Goal: Task Accomplishment & Management: Manage account settings

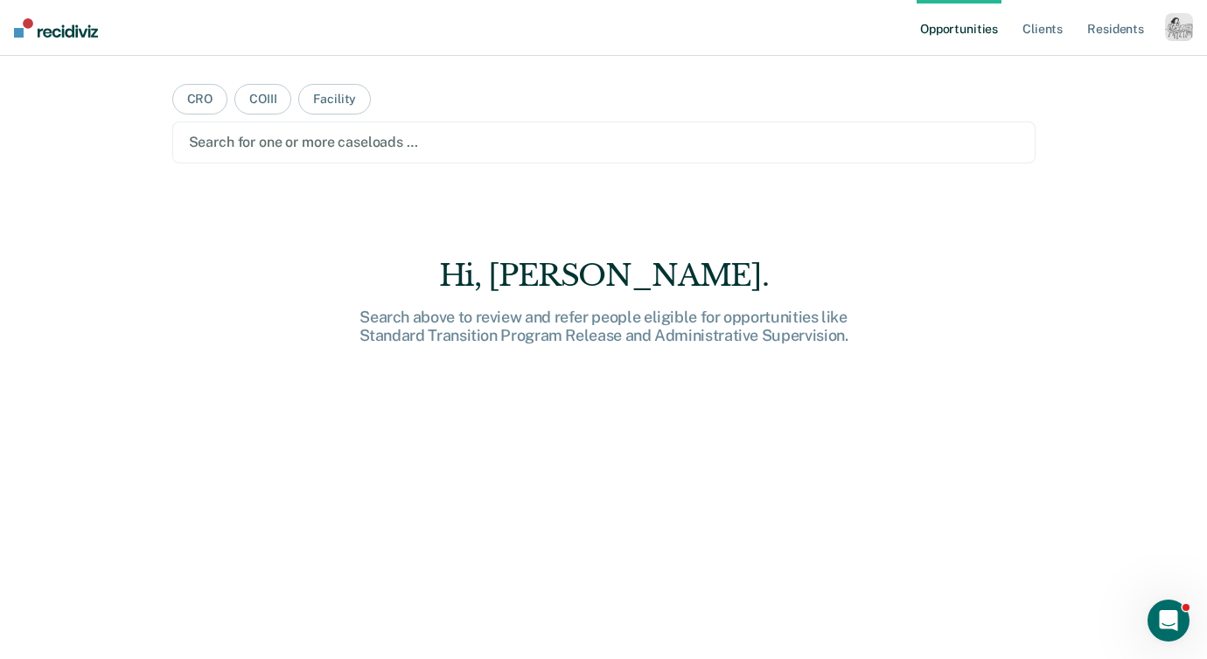
click at [1185, 28] on div "button" at bounding box center [1179, 27] width 28 height 28
click at [1077, 71] on link "Profile" at bounding box center [1108, 71] width 141 height 15
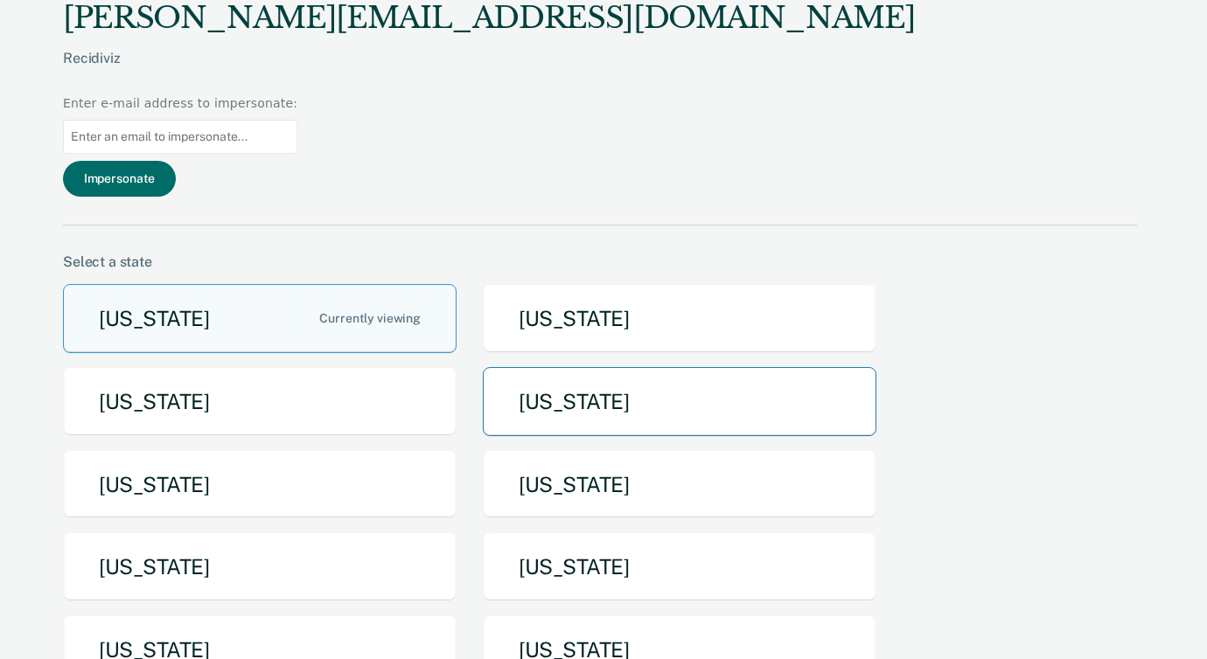
click at [552, 367] on button "[US_STATE]" at bounding box center [680, 401] width 394 height 69
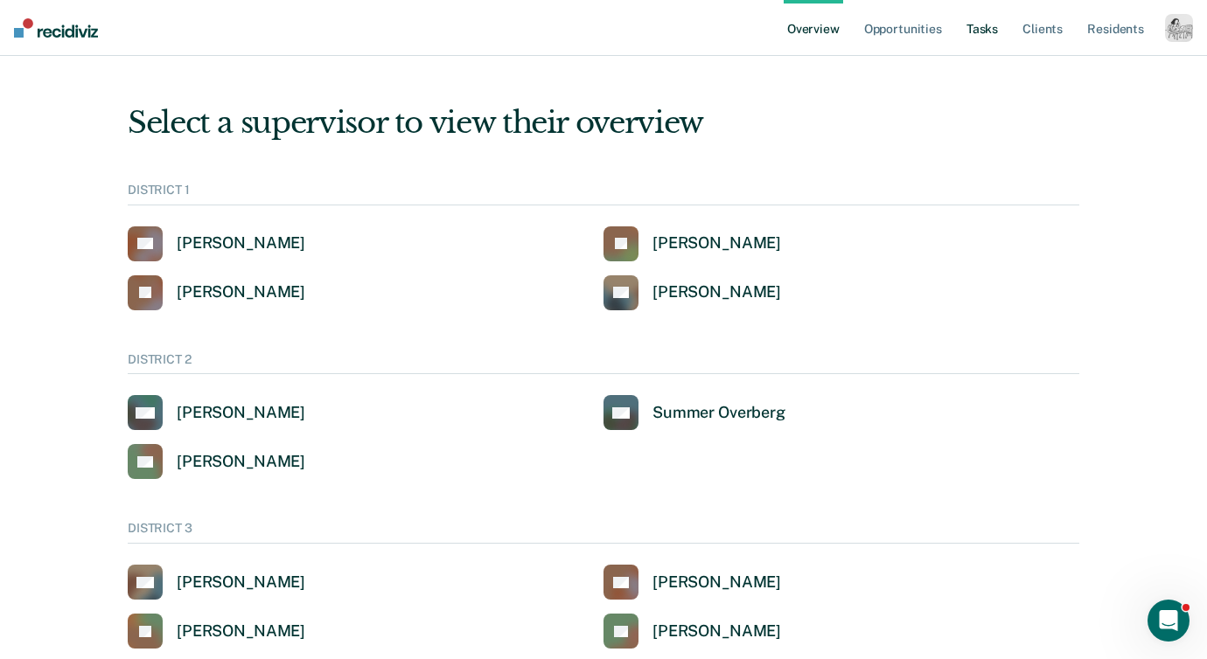
click at [996, 29] on link "Tasks" at bounding box center [982, 28] width 38 height 56
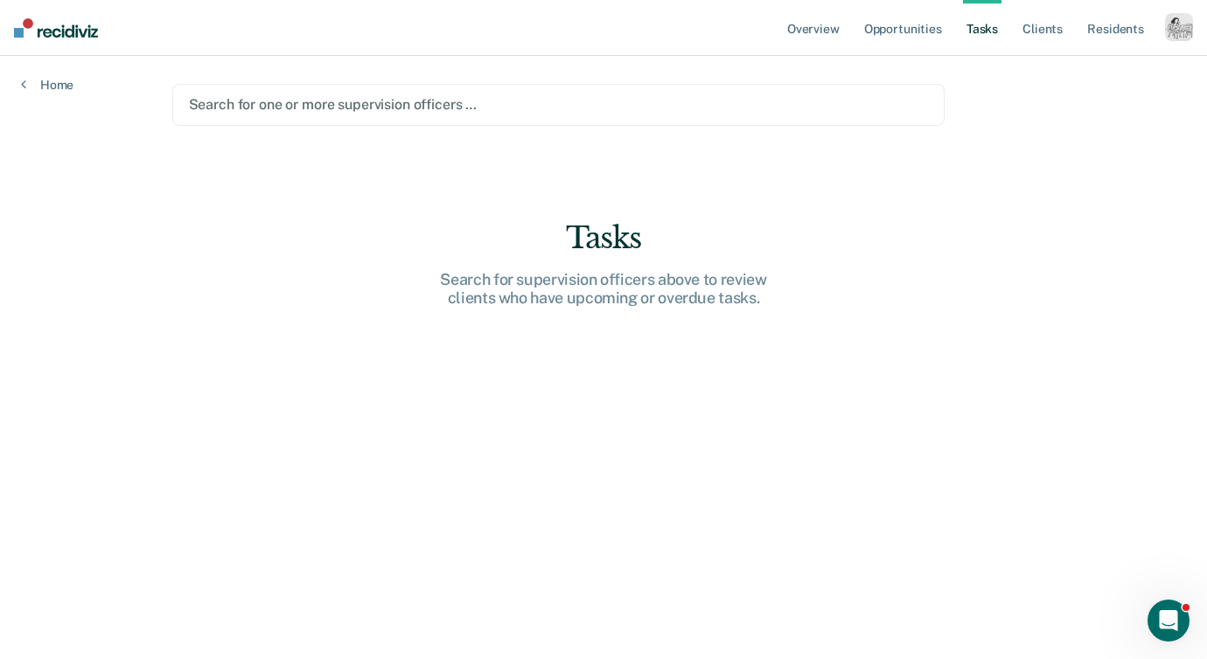
click at [248, 102] on div at bounding box center [558, 104] width 739 height 20
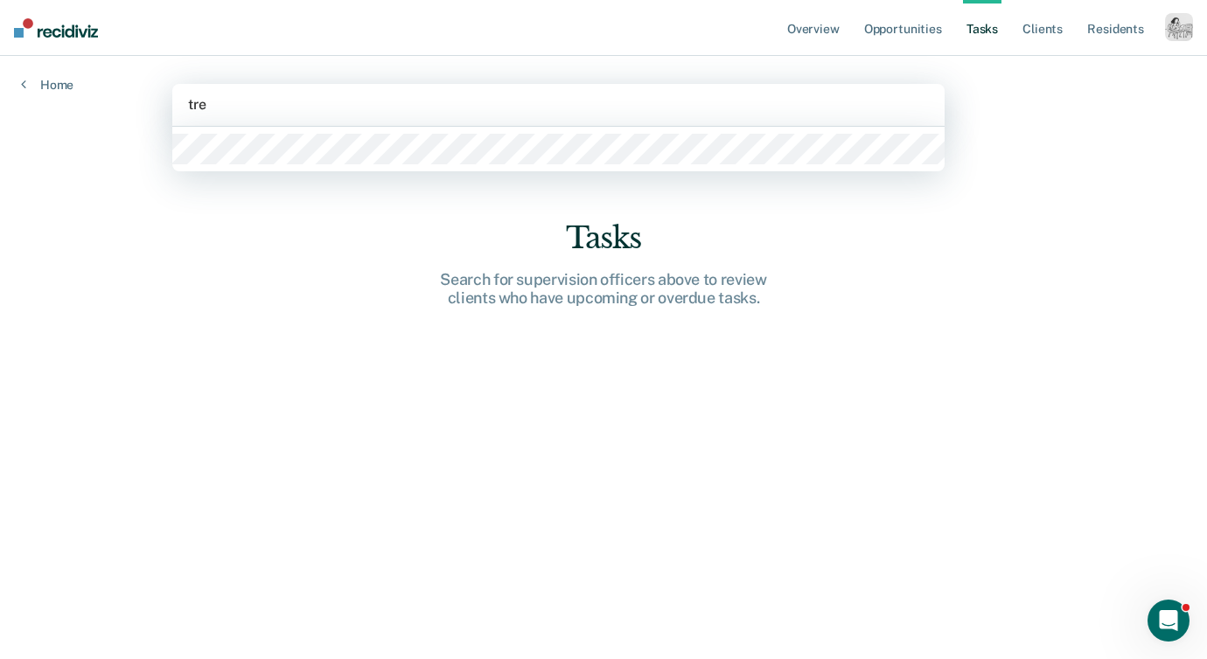
type input "trev"
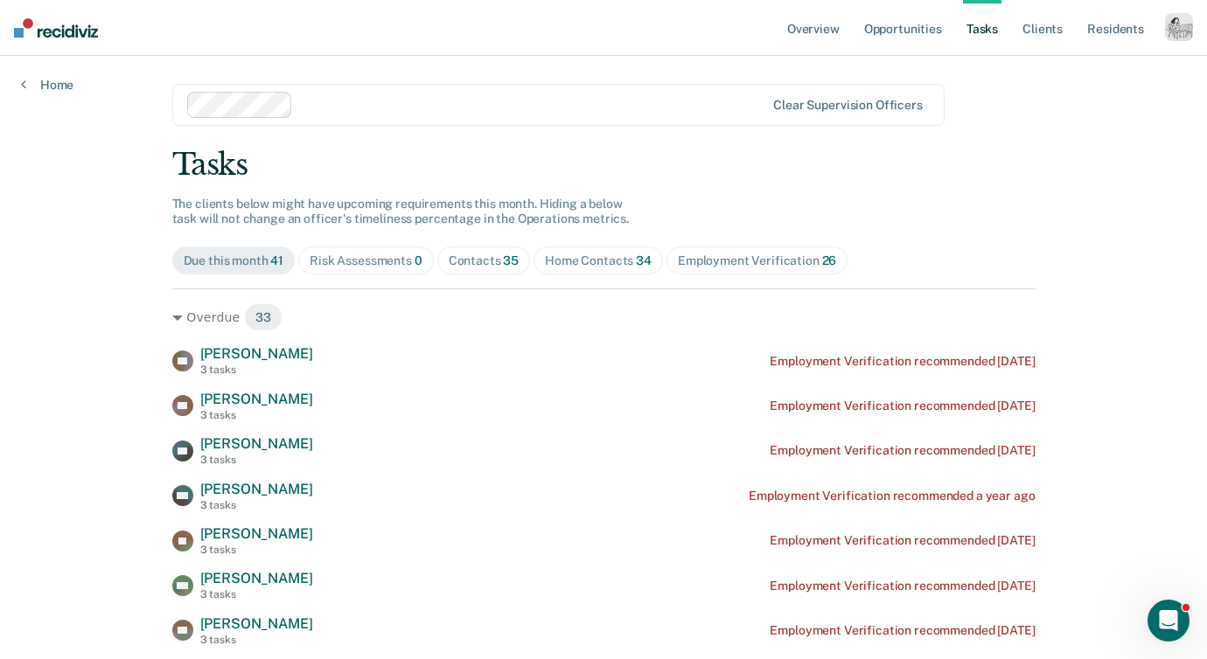
click at [1177, 28] on div "button" at bounding box center [1179, 27] width 28 height 28
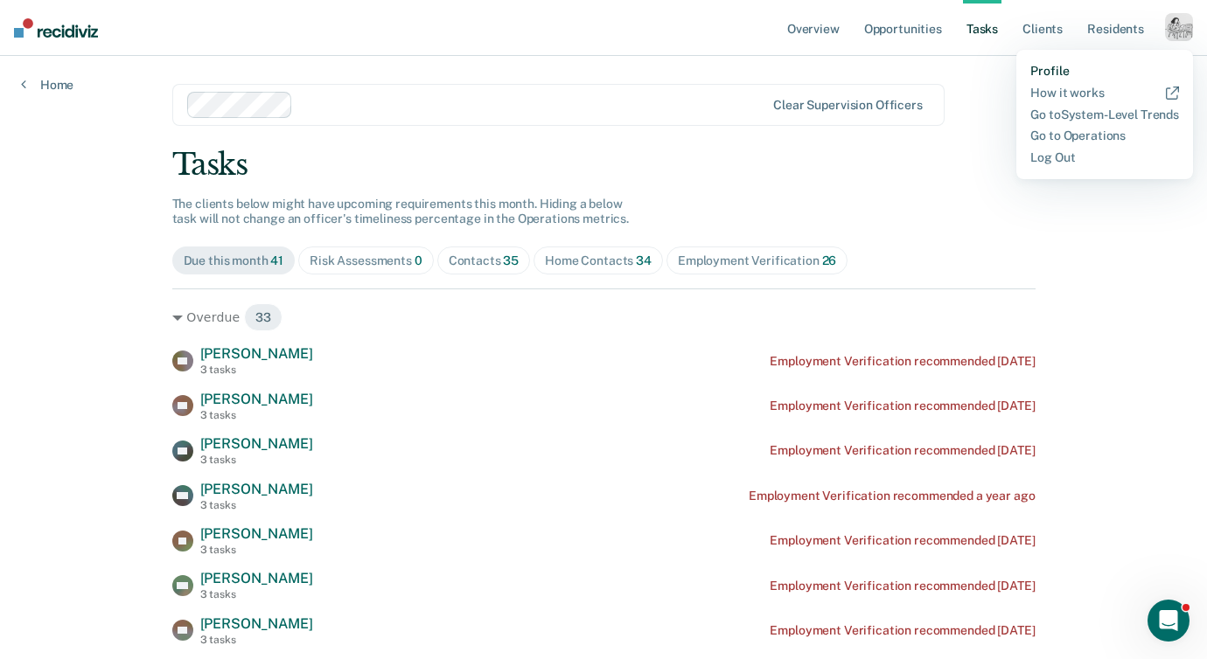
click at [1040, 66] on link "Profile" at bounding box center [1104, 71] width 149 height 15
